Goal: Task Accomplishment & Management: Manage account settings

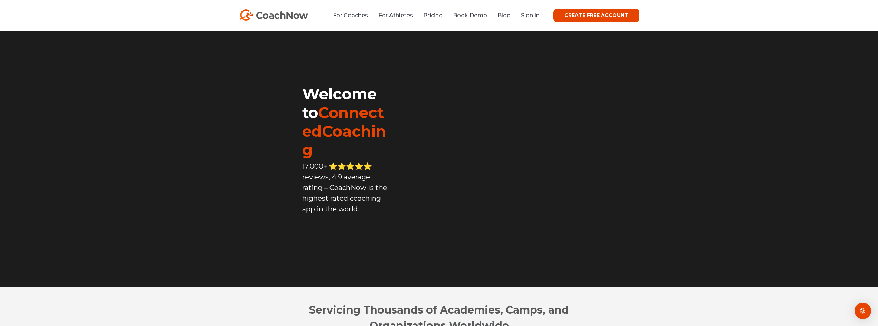
click at [530, 19] on li "Sign In" at bounding box center [528, 15] width 24 height 9
click at [531, 15] on link "Sign In" at bounding box center [530, 15] width 19 height 7
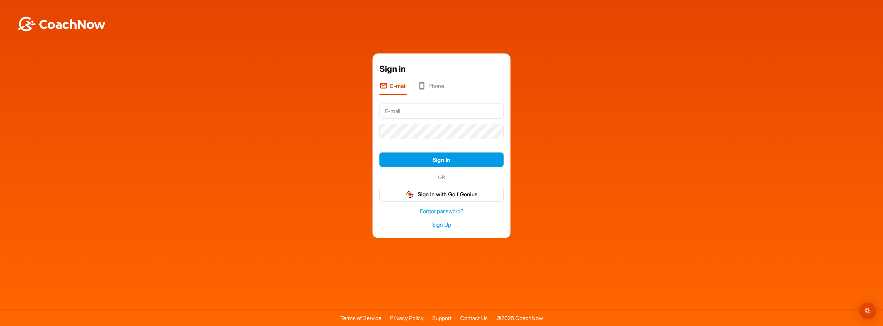
click at [314, 209] on div "Sign in E-mail Phone Sign In OR Sign In with Golf Genius Forgot password? Sign …" at bounding box center [441, 145] width 876 height 185
click at [411, 107] on input "text" at bounding box center [441, 110] width 124 height 15
type input "dallas"
drag, startPoint x: 133, startPoint y: 107, endPoint x: 128, endPoint y: 17, distance: 90.1
click at [133, 107] on div "Sign in E-mail Phone dallas Sign In OR Sign In with Golf Genius Forgot password…" at bounding box center [441, 145] width 876 height 185
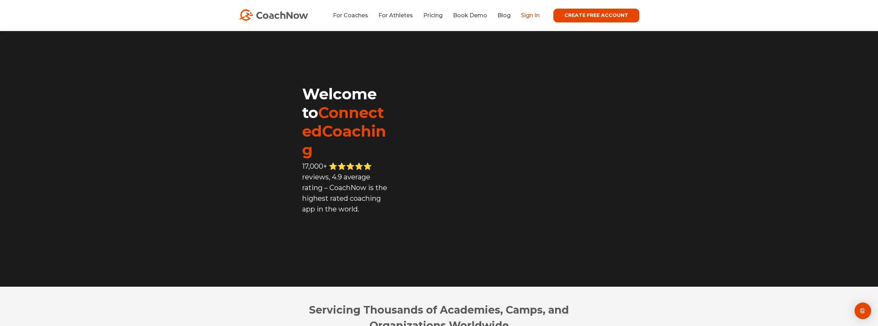
click at [536, 18] on link "Sign In" at bounding box center [530, 15] width 19 height 7
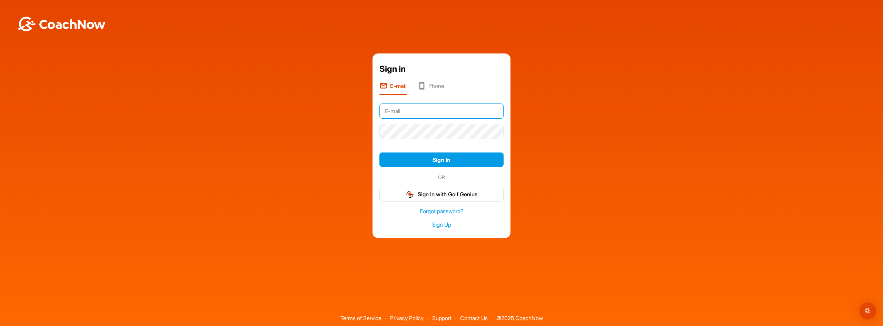
type input "chasecoopergolf@gmail.com"
click at [430, 156] on button "Sign In" at bounding box center [441, 159] width 124 height 15
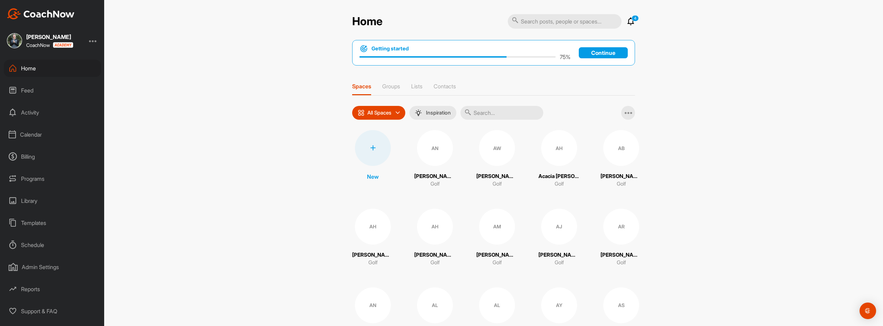
click at [40, 136] on div "Calendar" at bounding box center [52, 134] width 97 height 17
click at [37, 156] on div "My Calendar" at bounding box center [60, 155] width 82 height 14
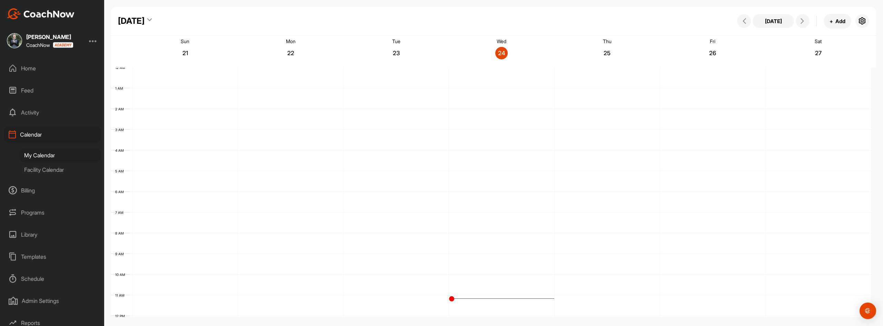
scroll to position [119, 0]
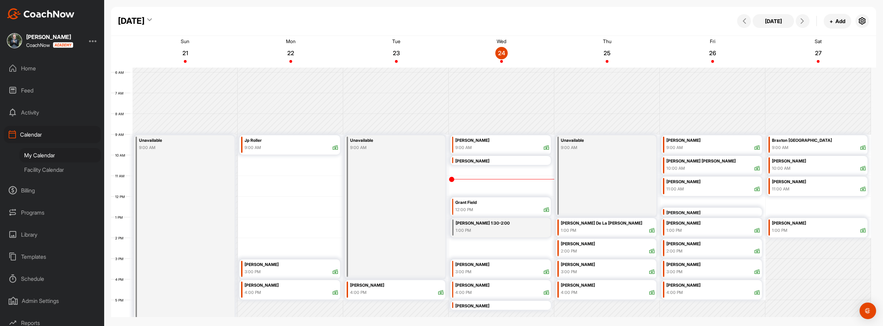
click at [152, 19] on icon at bounding box center [149, 21] width 4 height 7
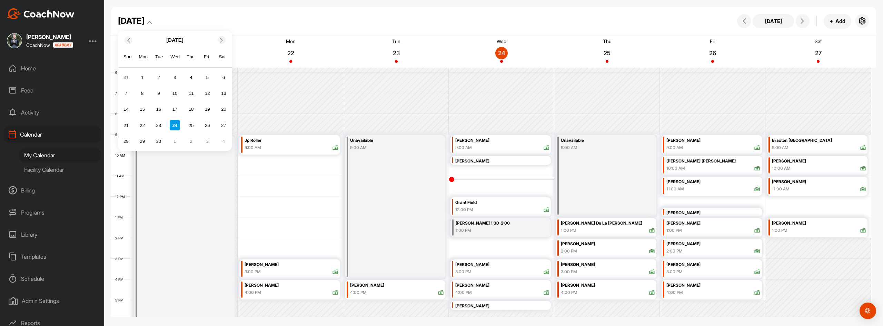
click at [222, 39] on icon at bounding box center [221, 40] width 4 height 4
click at [161, 109] on div "11" at bounding box center [158, 109] width 10 height 10
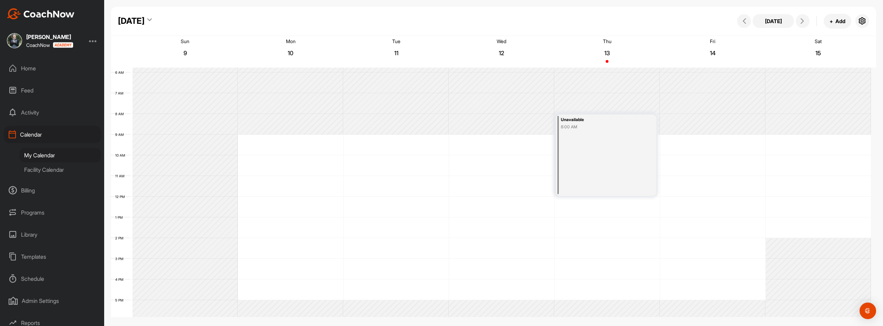
drag, startPoint x: 602, startPoint y: 129, endPoint x: 602, endPoint y: 151, distance: 22.4
click at [602, 151] on div "Unavailable 8:00 AM" at bounding box center [606, 155] width 100 height 81
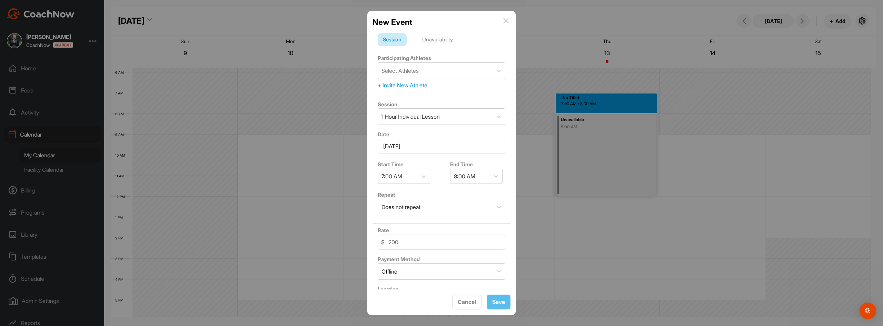
click at [513, 21] on div "New Event Session Unavailability Participating Athletes Select Athletes + Invit…" at bounding box center [441, 163] width 148 height 304
click at [508, 23] on img at bounding box center [506, 21] width 6 height 6
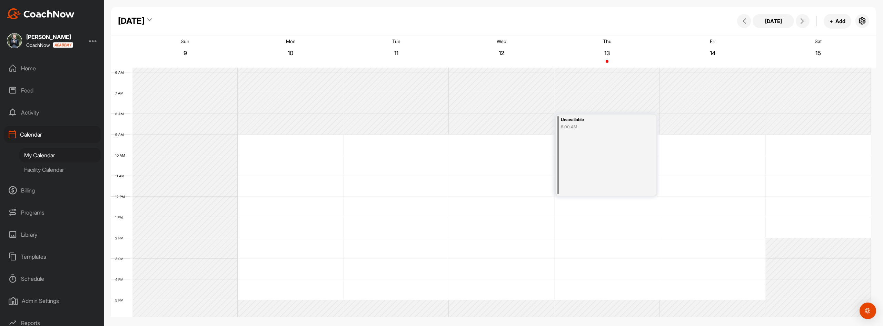
click at [573, 136] on div "Unavailable 8:00 AM" at bounding box center [606, 155] width 100 height 81
click at [640, 209] on icon at bounding box center [639, 208] width 8 height 8
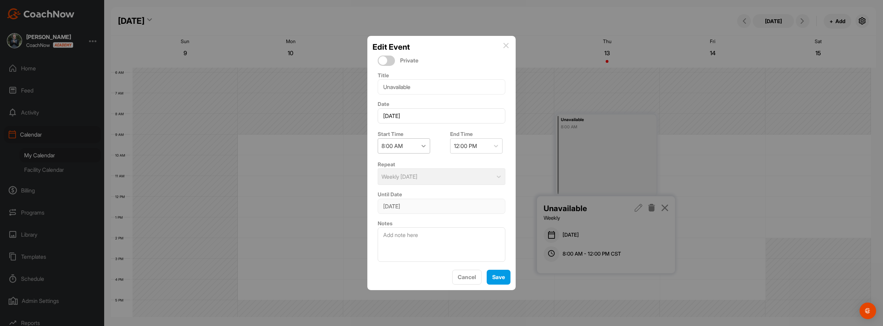
click at [426, 146] on icon at bounding box center [423, 145] width 7 height 7
click at [404, 233] on div "9:00 AM" at bounding box center [404, 235] width 52 height 14
click at [495, 278] on span "Save" at bounding box center [498, 277] width 13 height 7
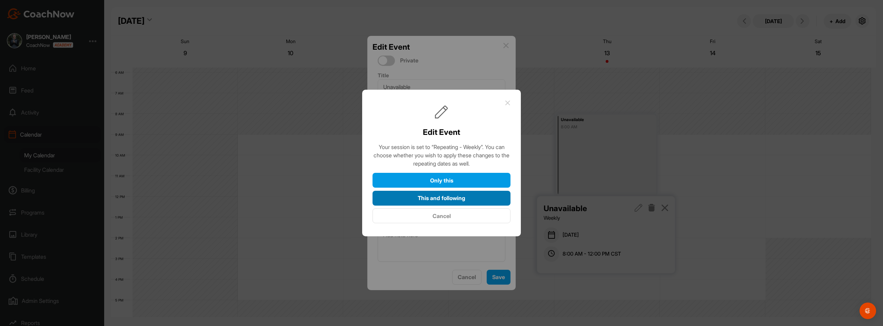
click at [455, 200] on button "This and following" at bounding box center [442, 198] width 138 height 15
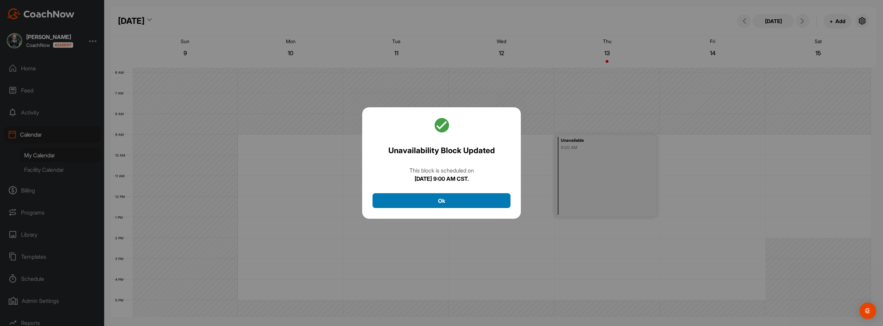
click at [455, 200] on button "Ok" at bounding box center [442, 200] width 138 height 15
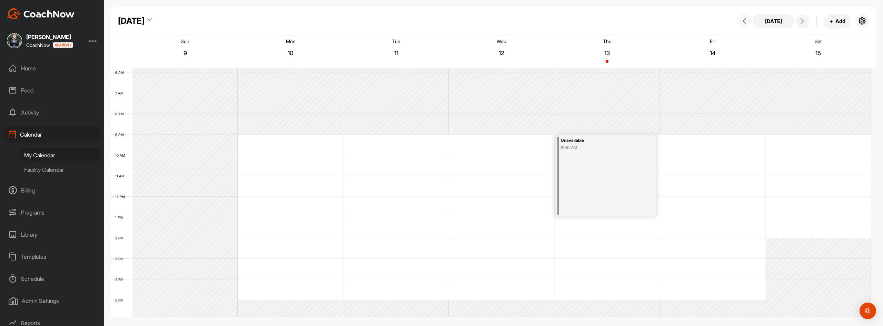
click at [749, 22] on button at bounding box center [744, 21] width 14 height 14
click at [805, 24] on button at bounding box center [803, 21] width 14 height 14
click at [748, 26] on button at bounding box center [744, 21] width 14 height 14
click at [805, 23] on span at bounding box center [802, 21] width 8 height 6
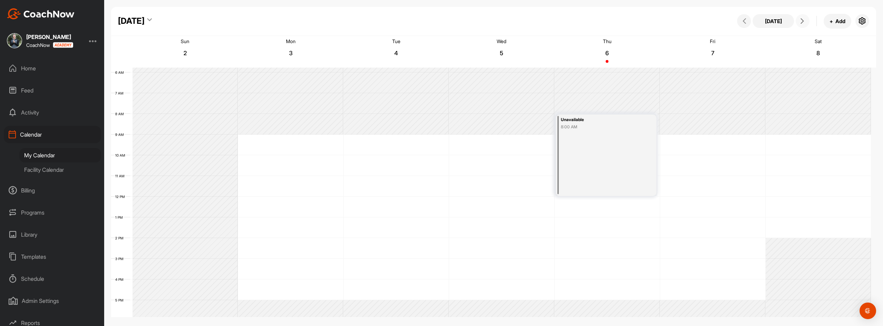
click at [584, 120] on div "Unavailable" at bounding box center [600, 120] width 78 height 8
click at [638, 208] on icon at bounding box center [639, 208] width 8 height 8
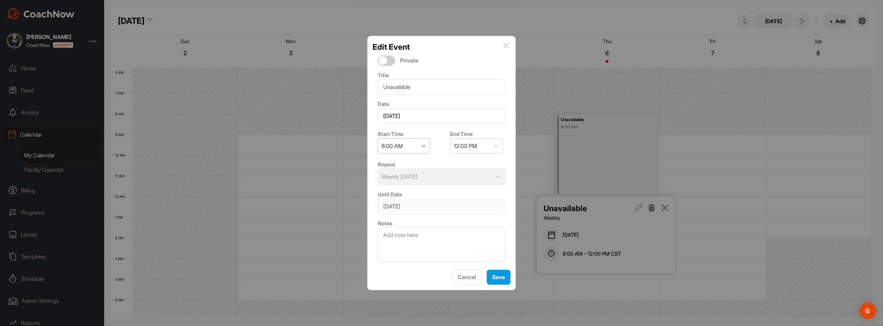
click at [424, 146] on icon at bounding box center [423, 145] width 7 height 7
click at [403, 215] on div "9:00 AM" at bounding box center [404, 213] width 52 height 14
click at [495, 279] on span "Save" at bounding box center [498, 277] width 13 height 7
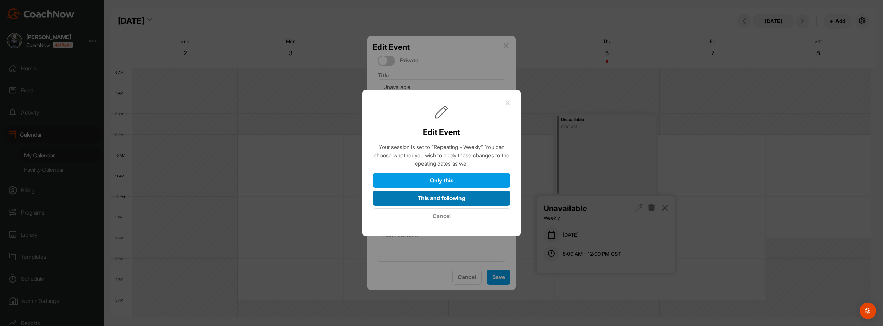
click at [441, 198] on button "This and following" at bounding box center [442, 198] width 138 height 15
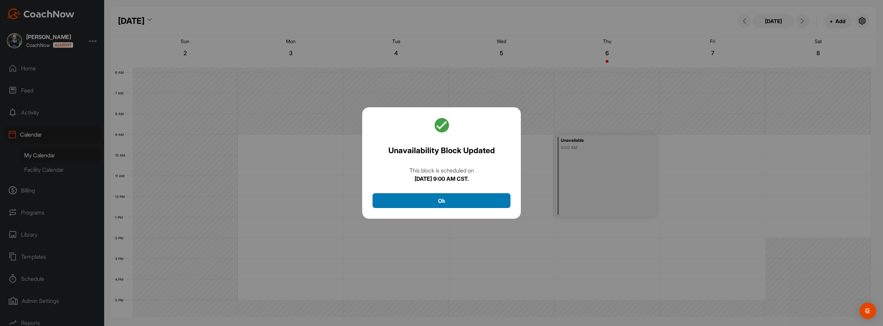
click at [441, 203] on button "Ok" at bounding box center [442, 200] width 138 height 15
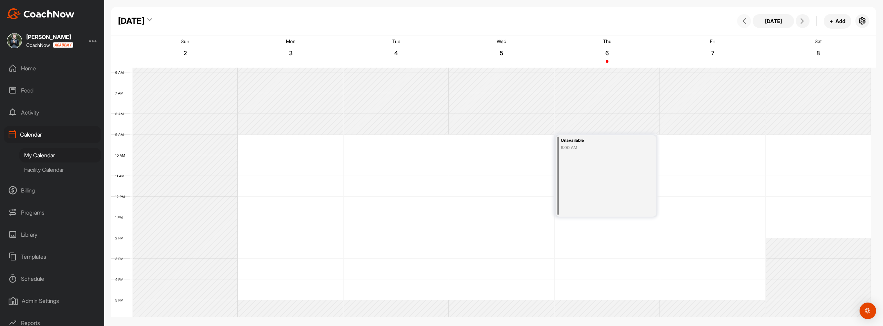
click at [748, 23] on button at bounding box center [744, 21] width 14 height 14
click at [805, 25] on button at bounding box center [803, 21] width 14 height 14
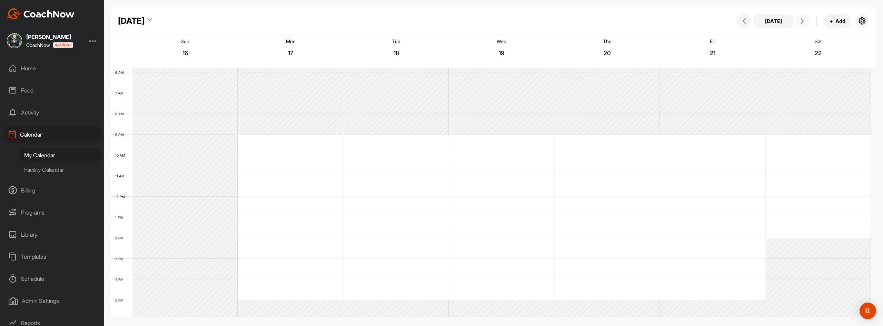
click at [805, 25] on button at bounding box center [803, 21] width 14 height 14
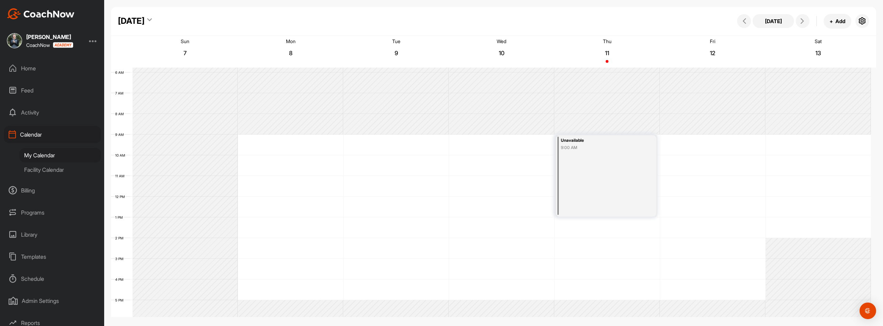
click at [152, 19] on icon at bounding box center [149, 21] width 4 height 7
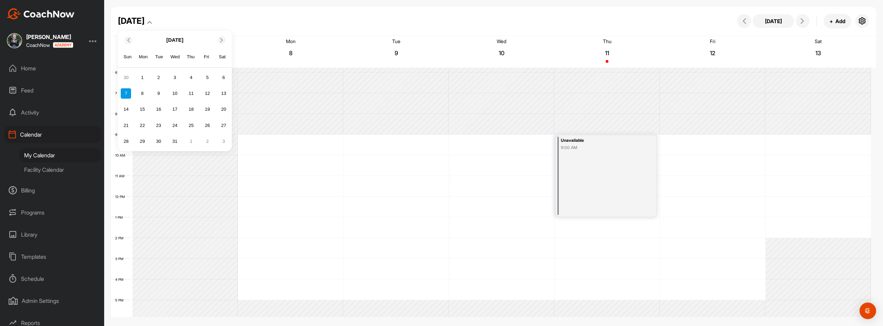
click at [129, 42] on icon at bounding box center [128, 40] width 4 height 4
click at [160, 107] on div "11" at bounding box center [158, 109] width 10 height 10
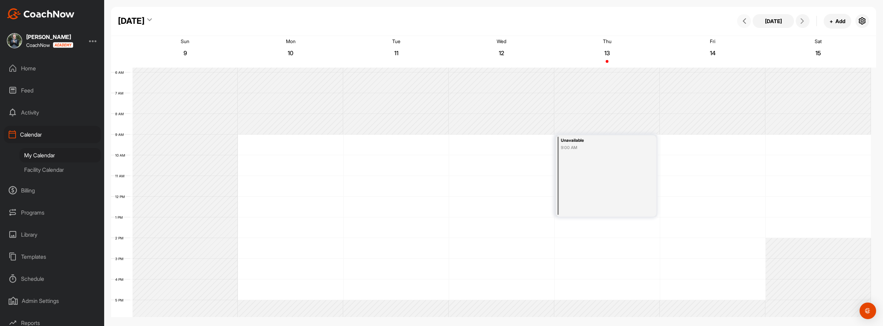
click at [746, 22] on icon at bounding box center [745, 21] width 6 height 6
click at [588, 161] on div "Unavailable 9:00 AM" at bounding box center [606, 175] width 100 height 81
click at [639, 232] on icon at bounding box center [639, 229] width 8 height 8
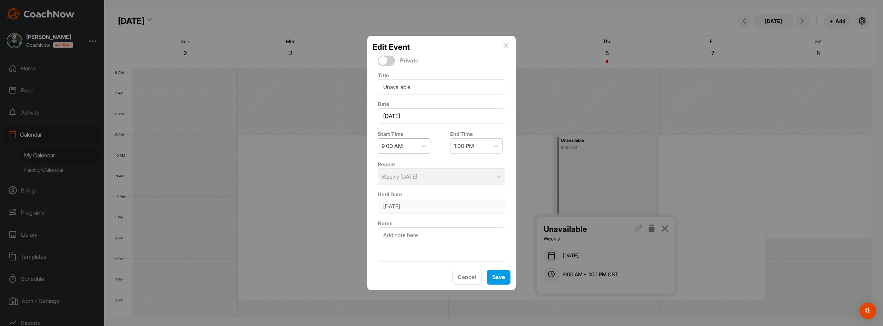
click at [416, 149] on div "9:00 AM" at bounding box center [397, 146] width 39 height 14
click at [406, 198] on div "8:00 AM" at bounding box center [404, 193] width 52 height 14
click at [507, 283] on button "Save" at bounding box center [499, 277] width 24 height 15
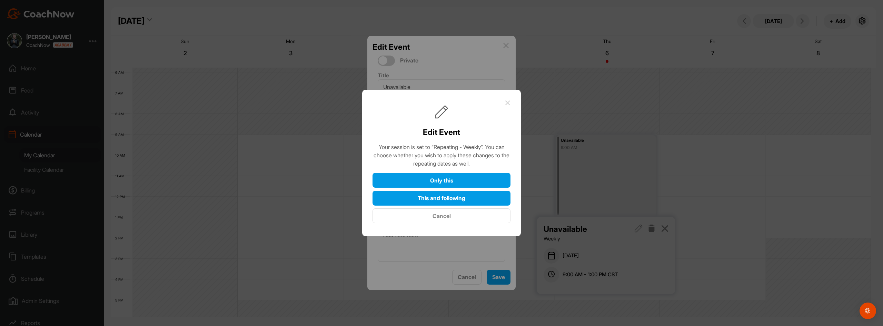
click at [424, 214] on button "Cancel" at bounding box center [442, 215] width 138 height 15
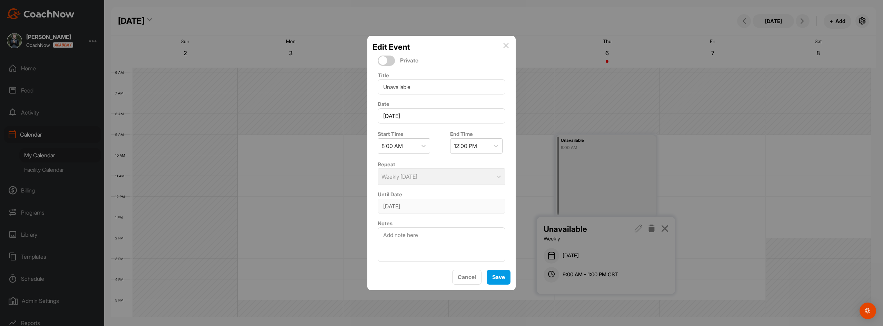
click at [507, 46] on img at bounding box center [506, 46] width 6 height 6
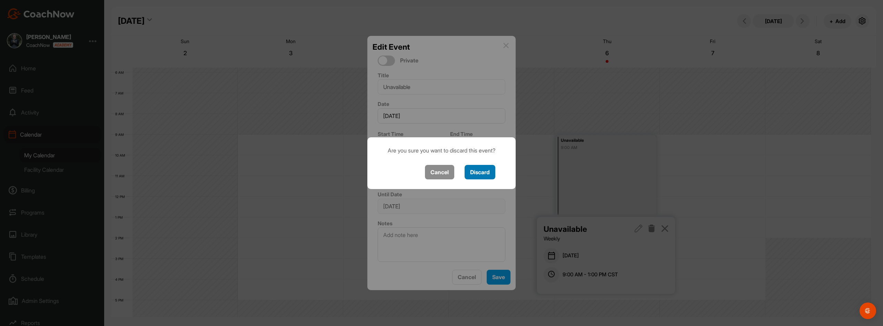
click at [474, 173] on button "Discard" at bounding box center [480, 172] width 31 height 15
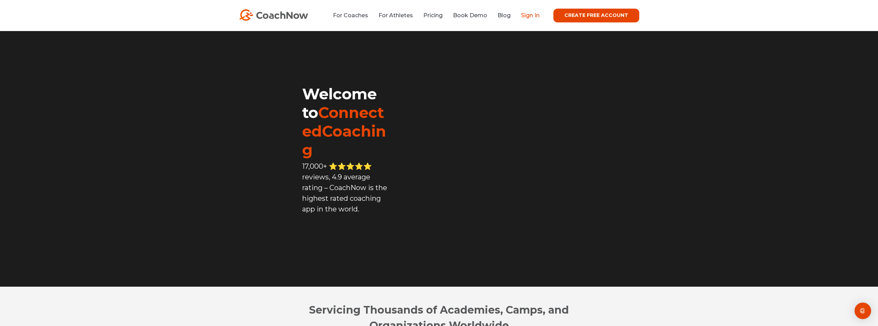
click at [526, 17] on link "Sign In" at bounding box center [530, 15] width 19 height 7
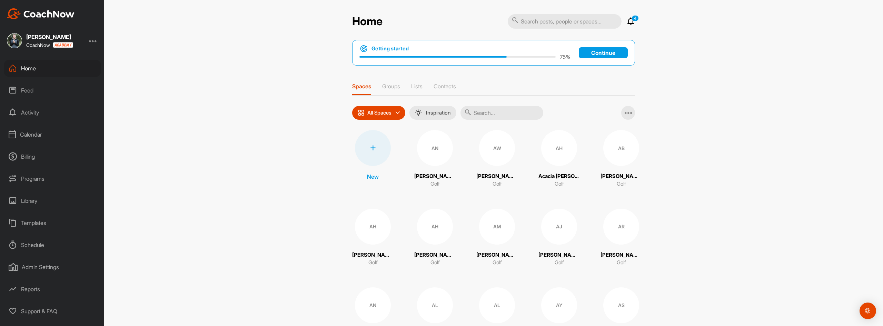
click at [94, 39] on div at bounding box center [93, 41] width 8 height 8
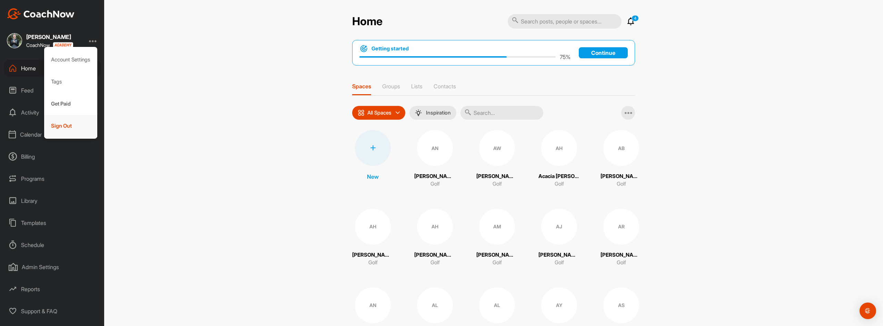
click at [52, 128] on div "Sign Out" at bounding box center [70, 126] width 53 height 22
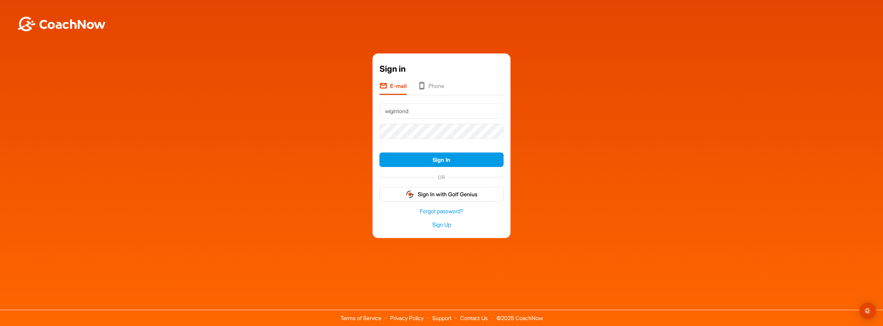
type input "[EMAIL_ADDRESS][DOMAIN_NAME]"
click at [379, 152] on button "Sign In" at bounding box center [441, 159] width 124 height 15
